Goal: Answer question/provide support

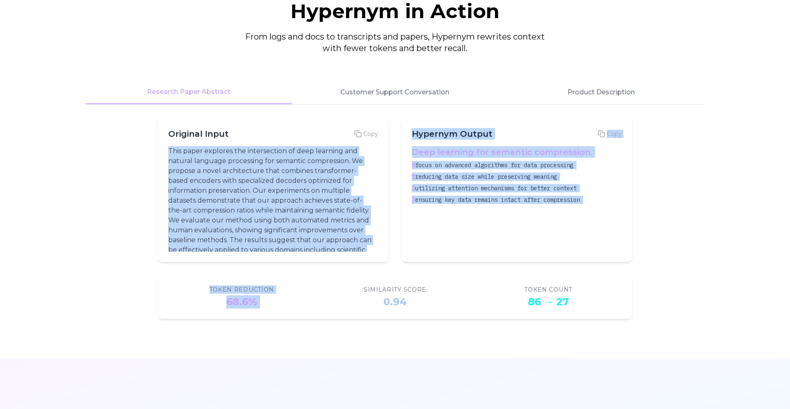
scroll to position [23, 0]
drag, startPoint x: 170, startPoint y: 152, endPoint x: 347, endPoint y: 294, distance: 227.0
click at [347, 294] on div "Hypernym in Action From logs and docs to transcripts and papers, Hypernym rewri…" at bounding box center [395, 159] width 632 height 317
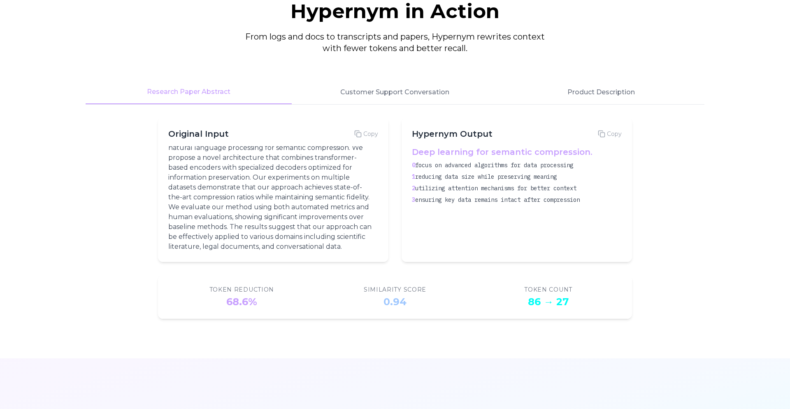
click at [423, 190] on span "utilizing attention mechanisms for better context" at bounding box center [495, 187] width 161 height 7
click at [428, 93] on button "Customer Support Conversation" at bounding box center [395, 92] width 206 height 24
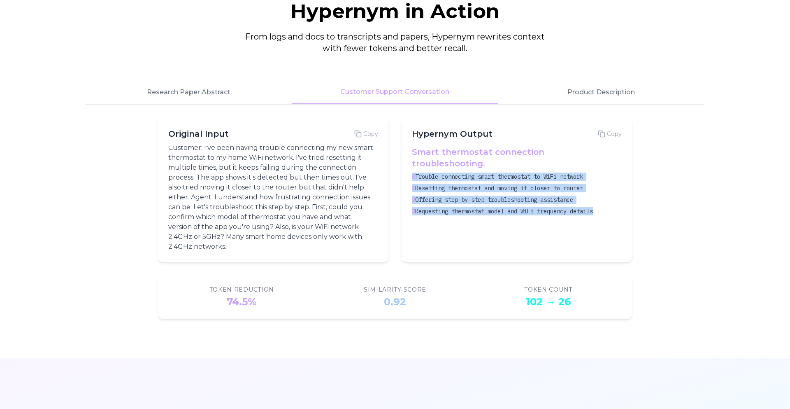
drag, startPoint x: 412, startPoint y: 164, endPoint x: 631, endPoint y: 213, distance: 224.3
click at [631, 213] on div "Hypernym Output Copy Smart thermostat connection troubleshooting. 0 Trouble con…" at bounding box center [517, 190] width 231 height 144
click at [602, 207] on div "3 Requesting thermostat model and WiFi frequency details" at bounding box center [515, 211] width 207 height 8
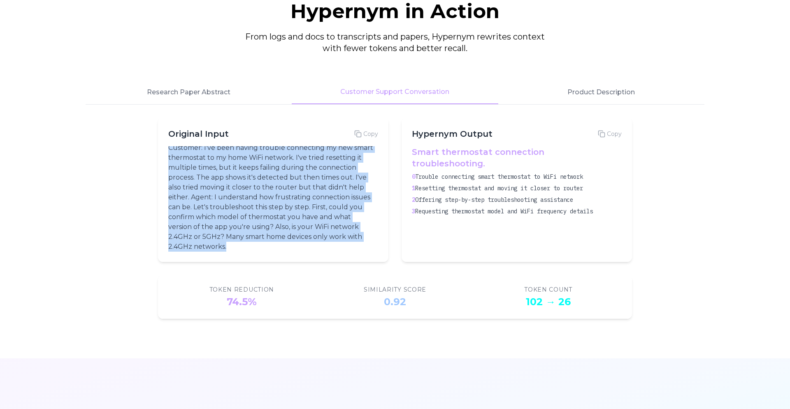
drag, startPoint x: 169, startPoint y: 152, endPoint x: 228, endPoint y: 244, distance: 109.6
click at [228, 244] on p "Customer: I've been having trouble connecting my new smart thermostat to my hom…" at bounding box center [271, 197] width 207 height 109
drag, startPoint x: 229, startPoint y: 247, endPoint x: 166, endPoint y: 154, distance: 112.4
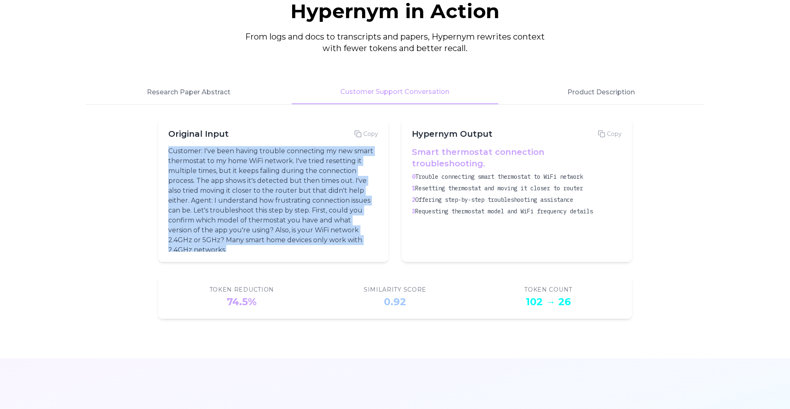
click at [166, 154] on div "Original Input Copy Customer: I've been having trouble connecting my new smart …" at bounding box center [273, 190] width 231 height 144
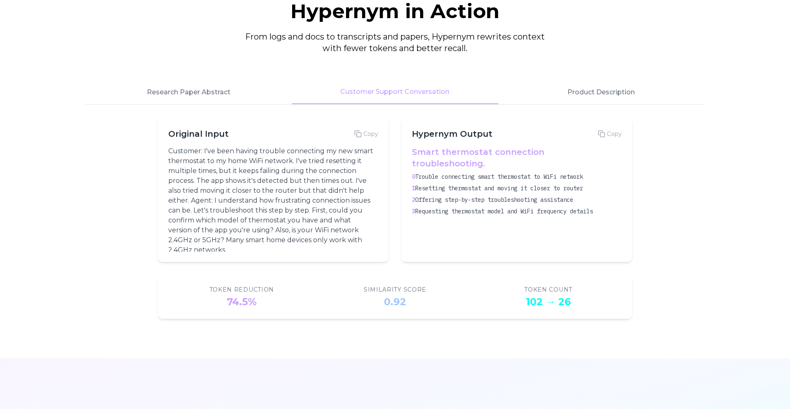
click at [219, 166] on p "Customer: I've been having trouble connecting my new smart thermostat to my hom…" at bounding box center [271, 200] width 207 height 109
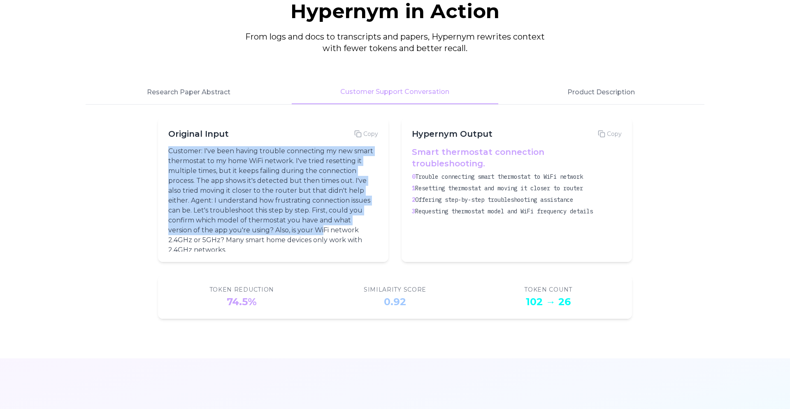
drag, startPoint x: 170, startPoint y: 152, endPoint x: 323, endPoint y: 232, distance: 173.1
click at [323, 232] on p "Customer: I've been having trouble connecting my new smart thermostat to my hom…" at bounding box center [271, 200] width 207 height 109
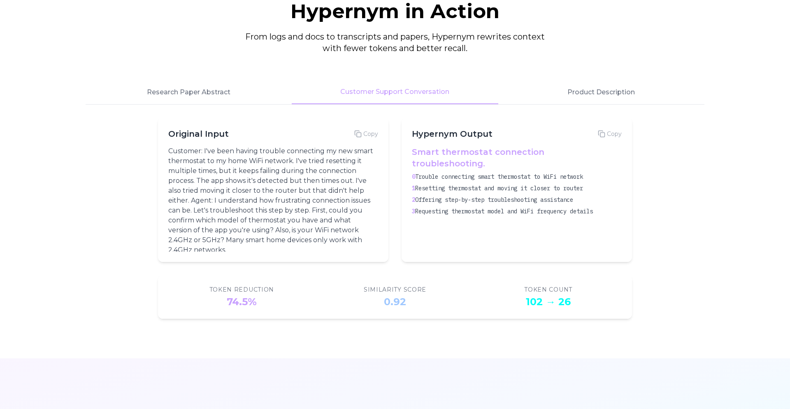
click at [433, 196] on span "Offering step-by-step troubleshooting assistance" at bounding box center [494, 199] width 158 height 7
click at [512, 208] on div "Smart thermostat connection troubleshooting. 0 Trouble connecting smart thermos…" at bounding box center [517, 198] width 210 height 105
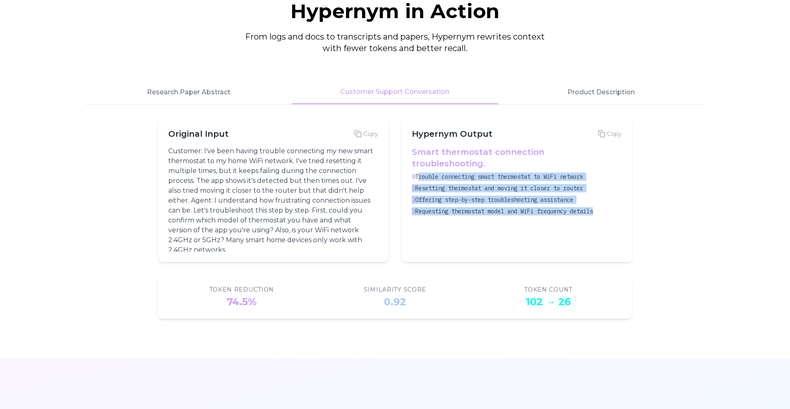
drag, startPoint x: 417, startPoint y: 163, endPoint x: 603, endPoint y: 225, distance: 195.7
click at [603, 226] on div "Smart thermostat connection troubleshooting. 0 Trouble connecting smart thermos…" at bounding box center [517, 198] width 210 height 105
click at [603, 225] on div "Smart thermostat connection troubleshooting. 0 Trouble connecting smart thermos…" at bounding box center [517, 198] width 210 height 105
drag, startPoint x: 413, startPoint y: 163, endPoint x: 616, endPoint y: 214, distance: 210.1
click at [616, 214] on div "Smart thermostat connection troubleshooting. 0 Trouble connecting smart thermos…" at bounding box center [517, 198] width 210 height 105
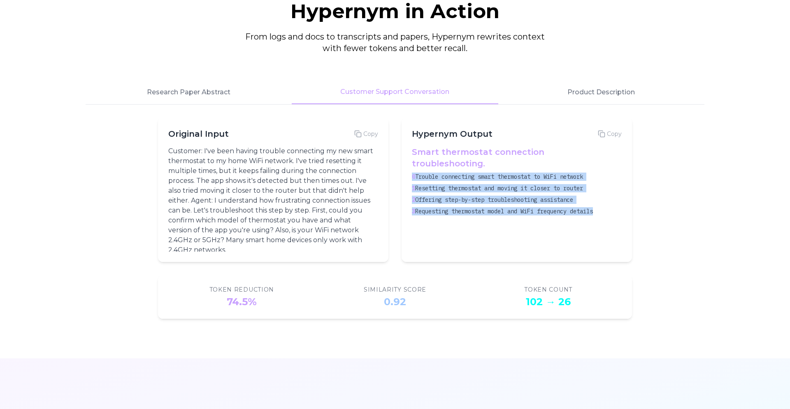
click at [616, 214] on div "Smart thermostat connection troubleshooting. 0 Trouble connecting smart thermos…" at bounding box center [517, 198] width 210 height 105
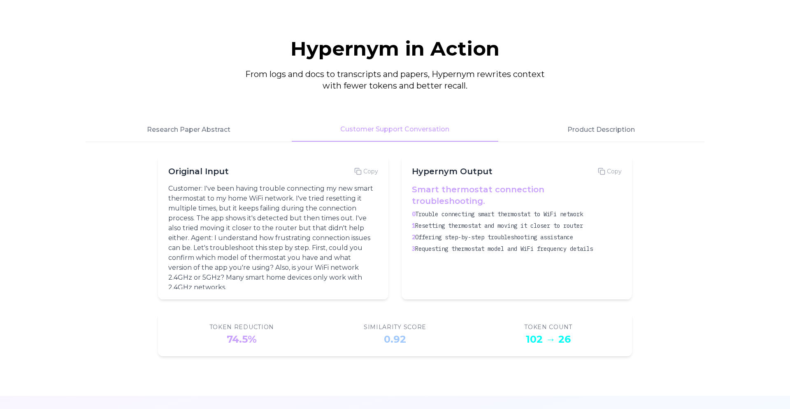
scroll to position [1049, 0]
